Goal: Find contact information: Find contact information

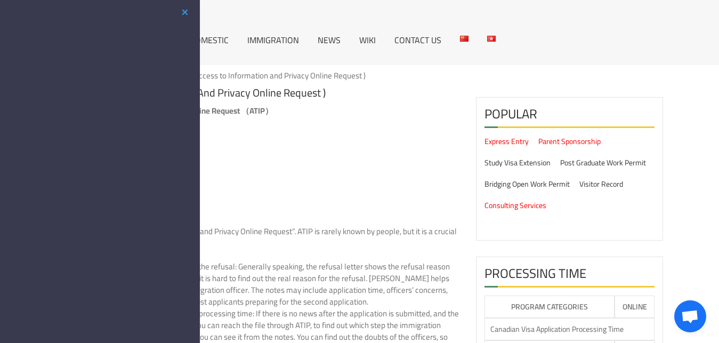
click at [338, 164] on li "ATIP types" at bounding box center [275, 165] width 369 height 12
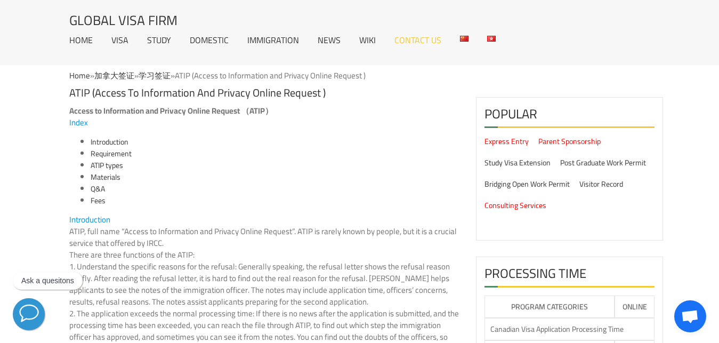
click at [428, 42] on link "Contact Us" at bounding box center [417, 40] width 47 height 9
